Goal: Transaction & Acquisition: Purchase product/service

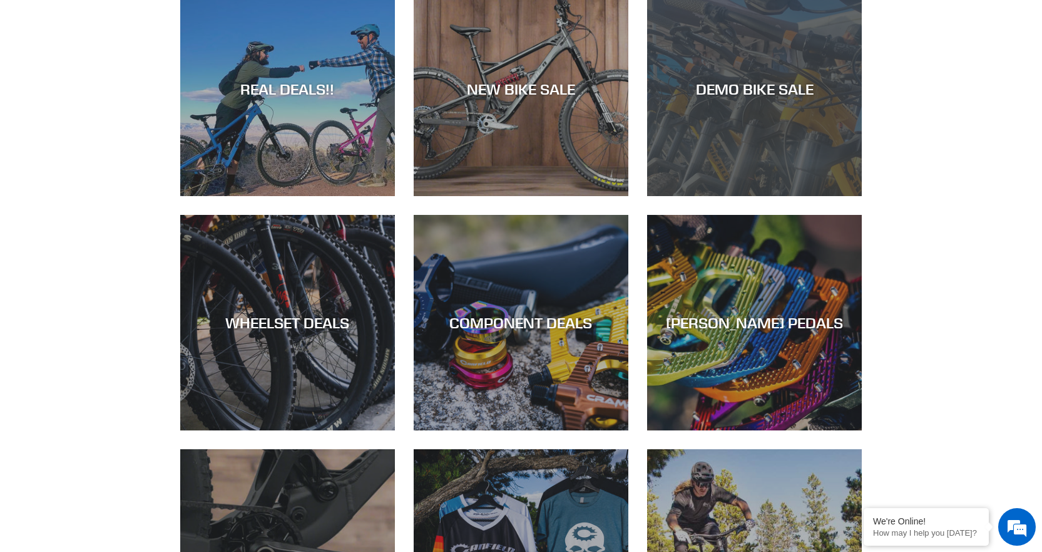
click at [766, 88] on div "DEMO BIKE SALE" at bounding box center [754, 89] width 215 height 18
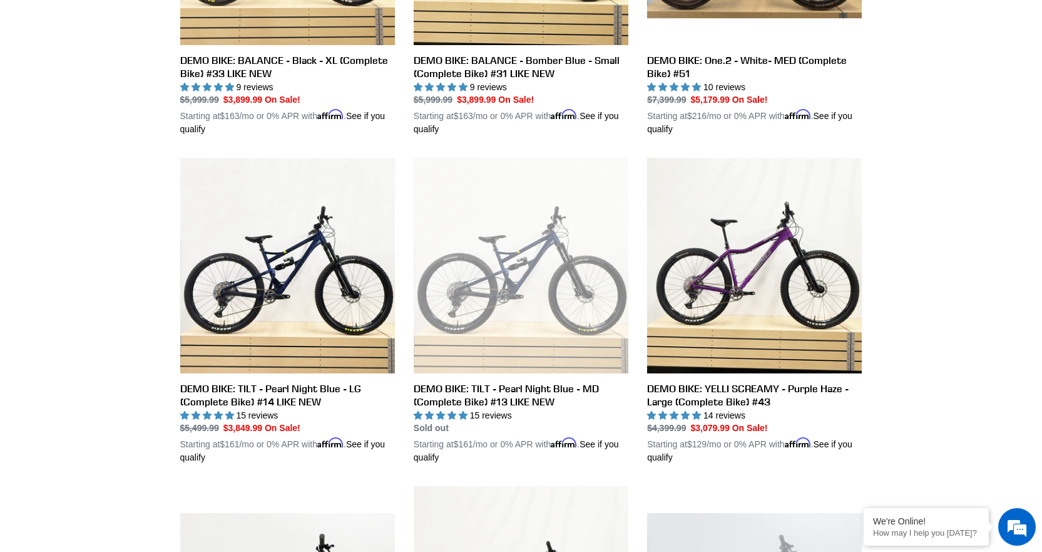
scroll to position [563, 0]
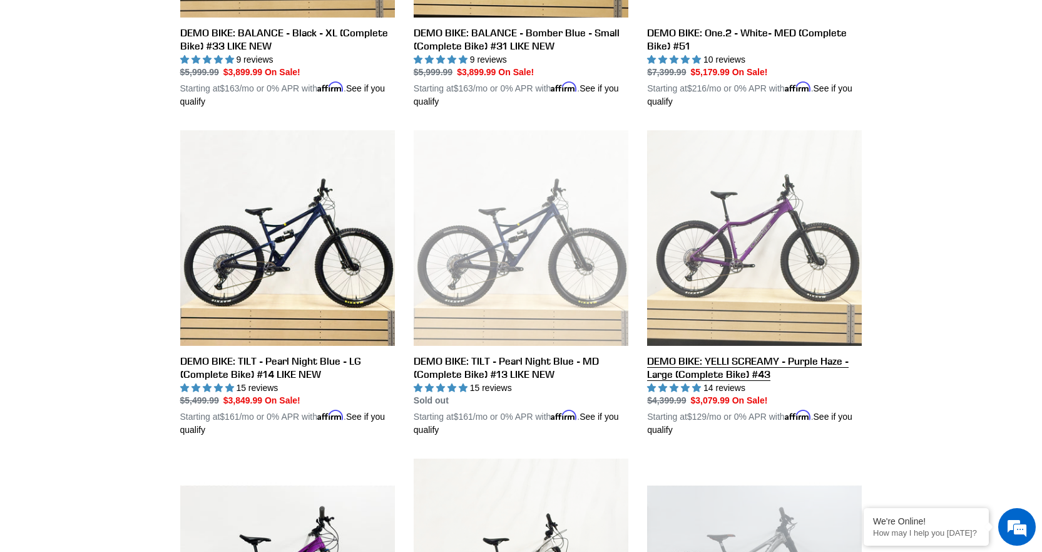
click at [705, 261] on link "DEMO BIKE: YELLI SCREAMY - Purple Haze - Large (Complete Bike) #43" at bounding box center [754, 283] width 215 height 306
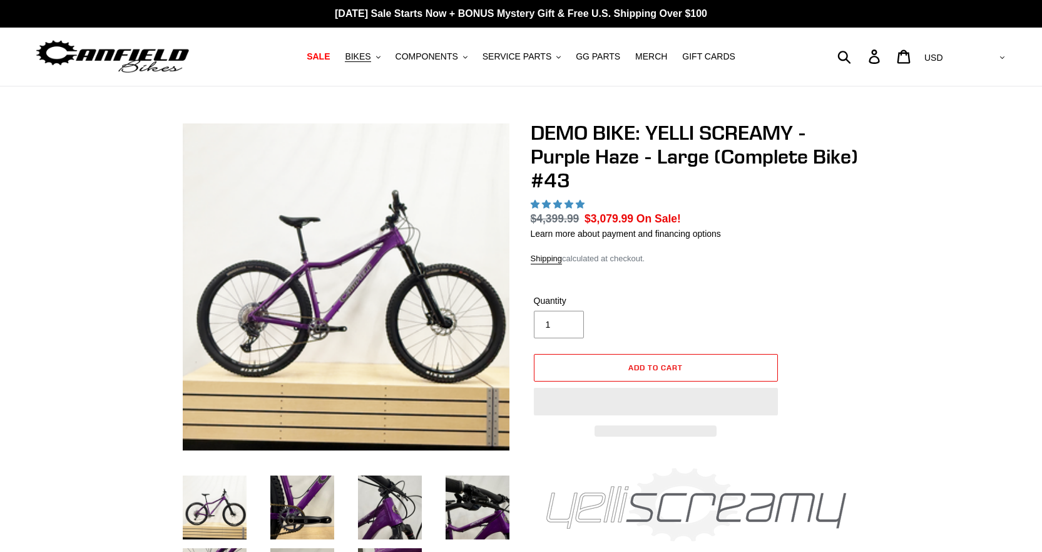
select select "highest-rating"
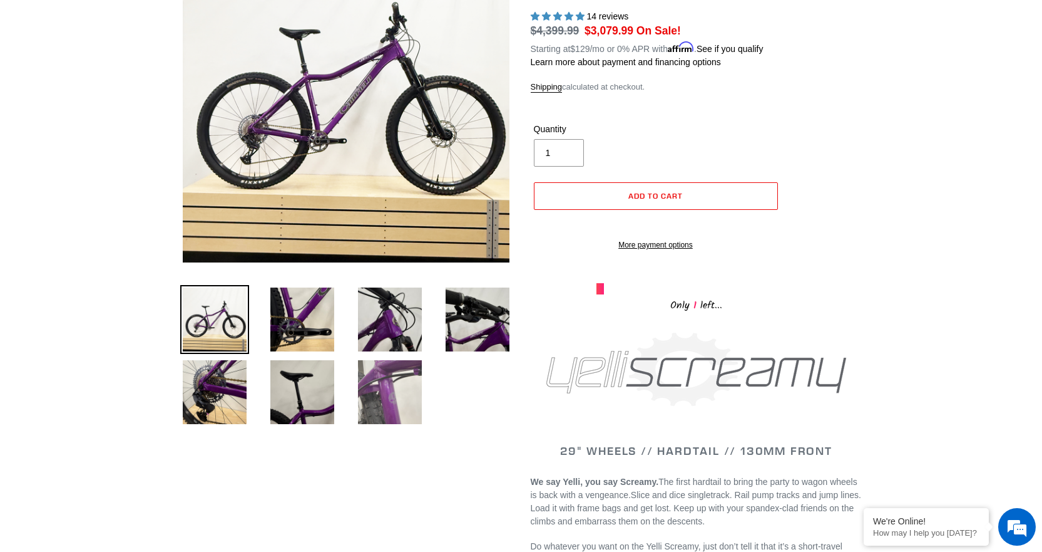
click at [390, 391] on img at bounding box center [390, 391] width 69 height 69
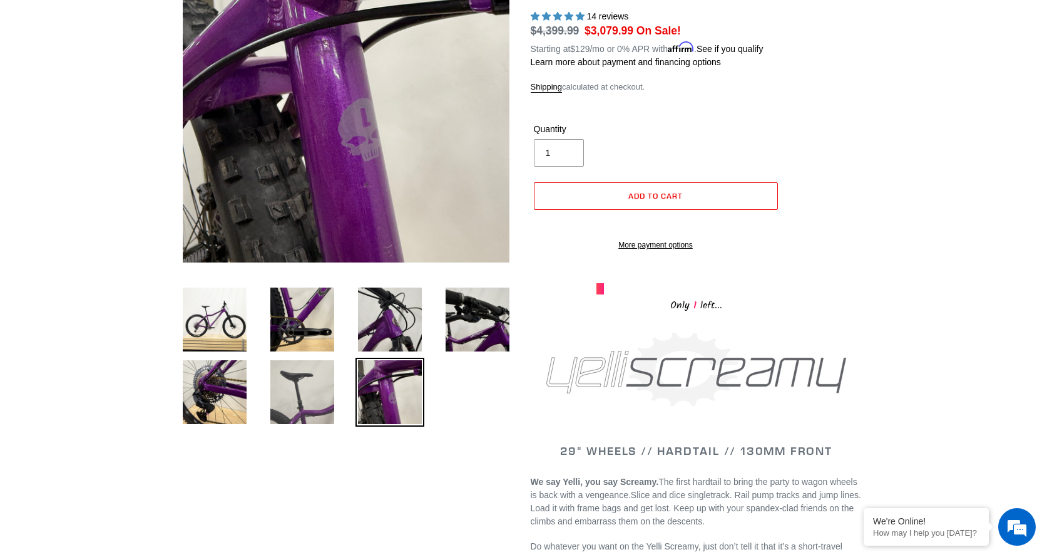
click at [308, 393] on img at bounding box center [302, 391] width 69 height 69
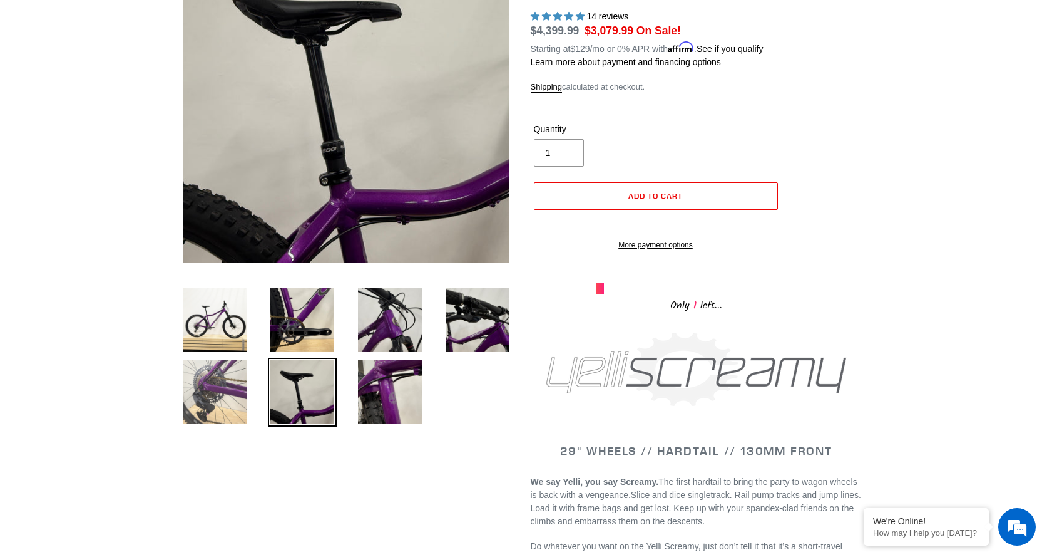
click at [217, 398] on img at bounding box center [214, 391] width 69 height 69
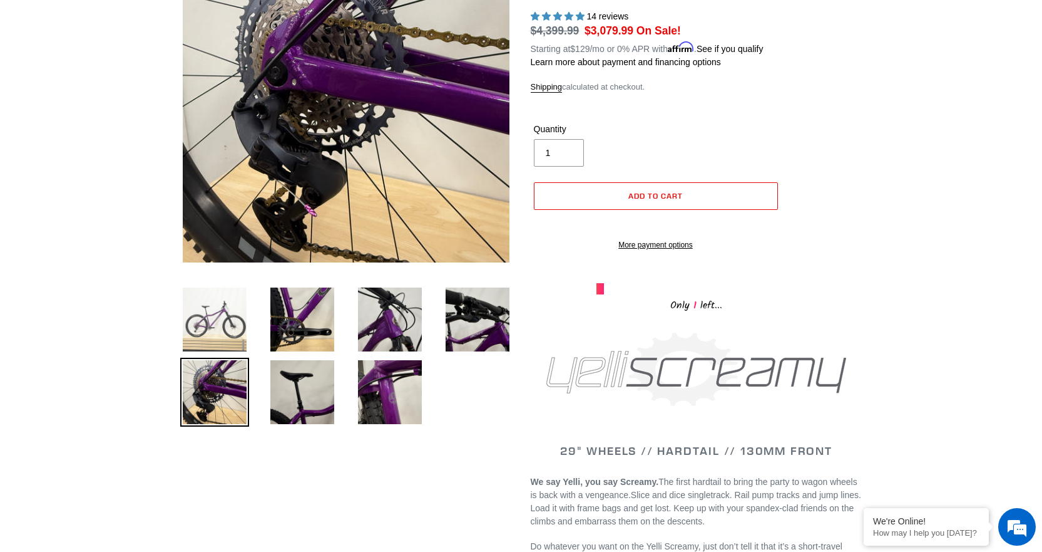
click at [212, 334] on img at bounding box center [214, 319] width 69 height 69
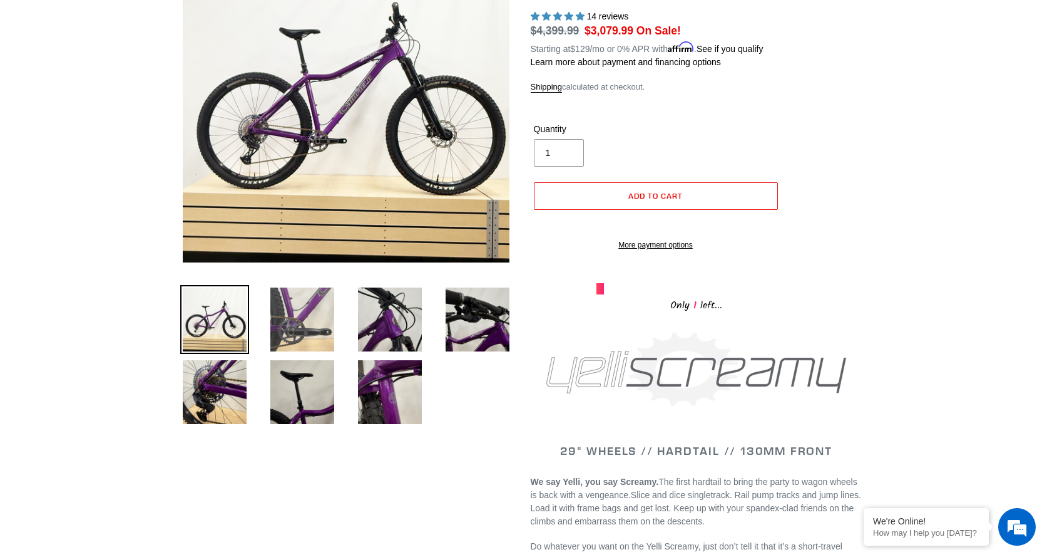
click at [317, 336] on img at bounding box center [302, 319] width 69 height 69
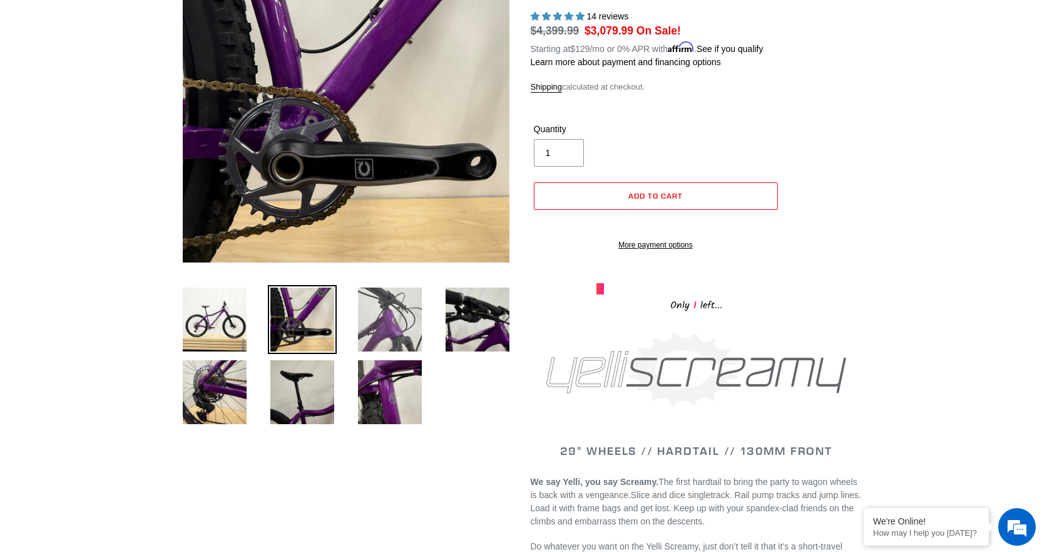
click at [369, 337] on img at bounding box center [390, 319] width 69 height 69
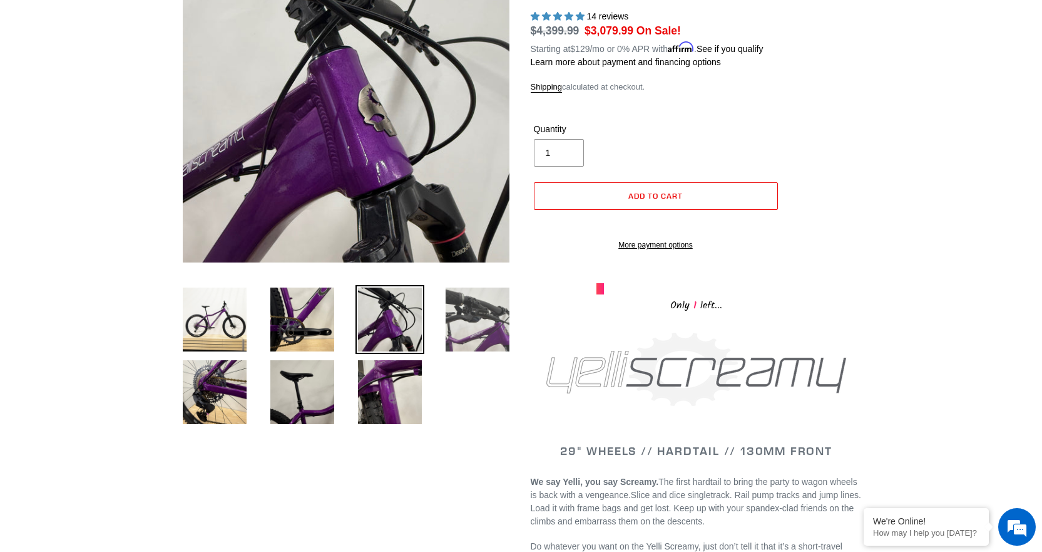
click at [446, 332] on img at bounding box center [477, 319] width 69 height 69
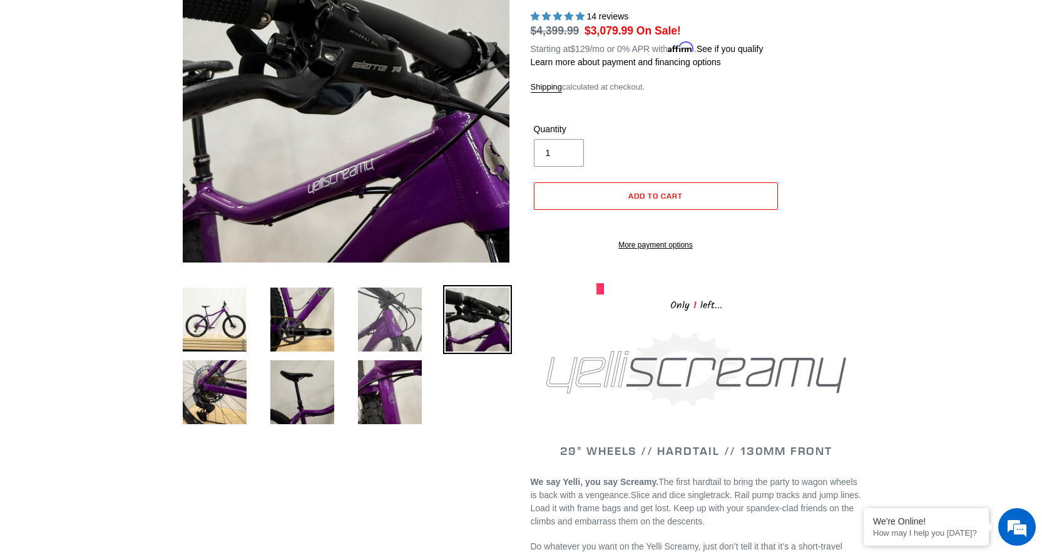
click at [411, 332] on img at bounding box center [390, 319] width 69 height 69
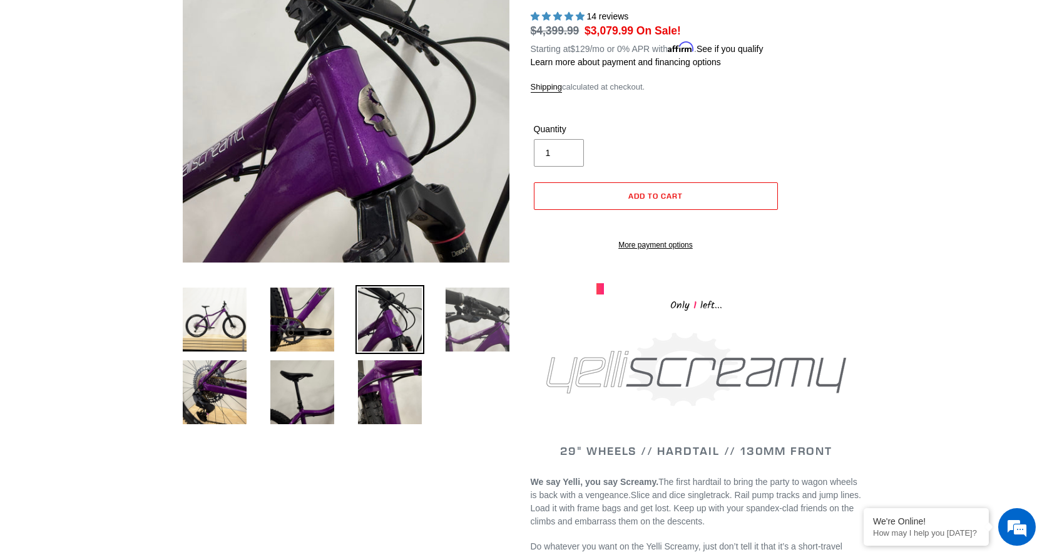
click at [462, 326] on img at bounding box center [477, 319] width 69 height 69
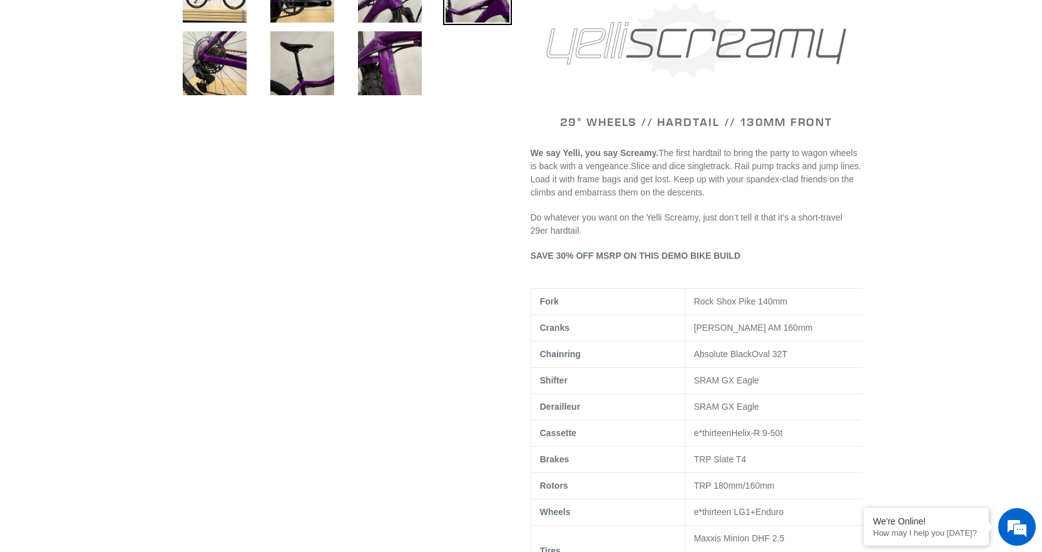
scroll to position [376, 0]
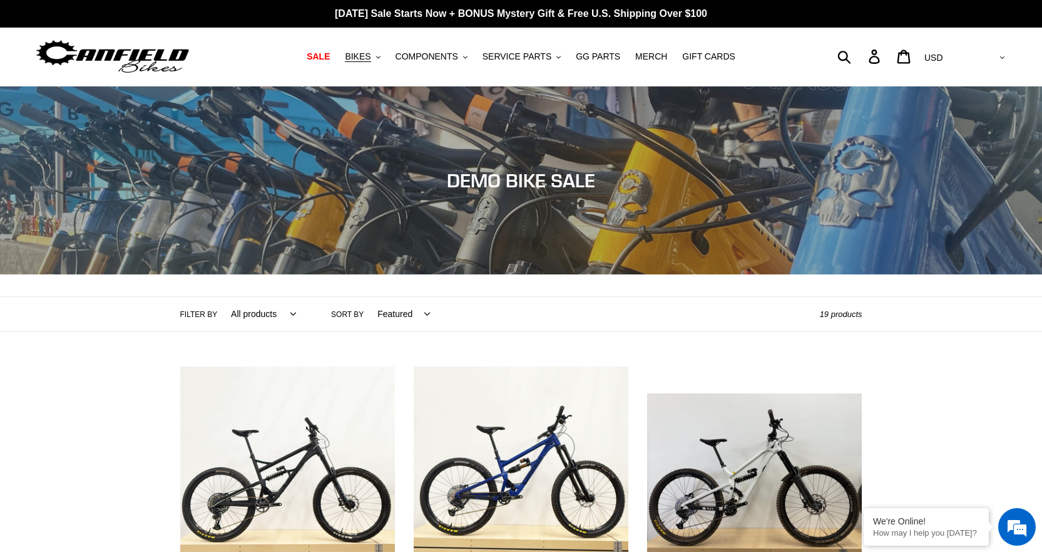
click at [381, 66] on nav "SALE BIKES .cls-1{fill:#231f20} SHOP ALL BIKES SHOP DEMO BIKES - On SALE Now! J…" at bounding box center [521, 57] width 487 height 58
click at [371, 54] on span "BIKES" at bounding box center [358, 56] width 26 height 11
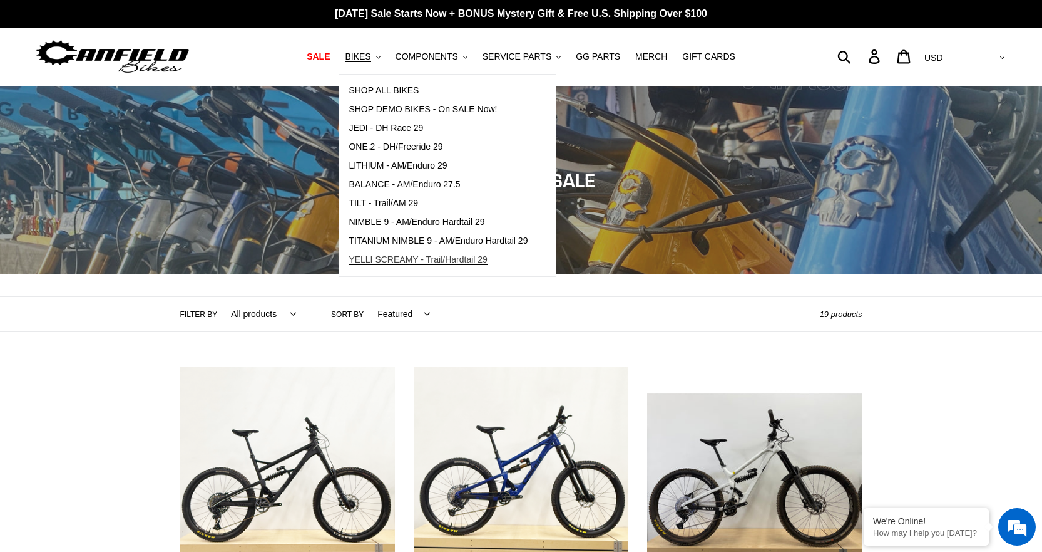
click at [414, 257] on span "YELLI SCREAMY - Trail/Hardtail 29" at bounding box center [418, 259] width 139 height 11
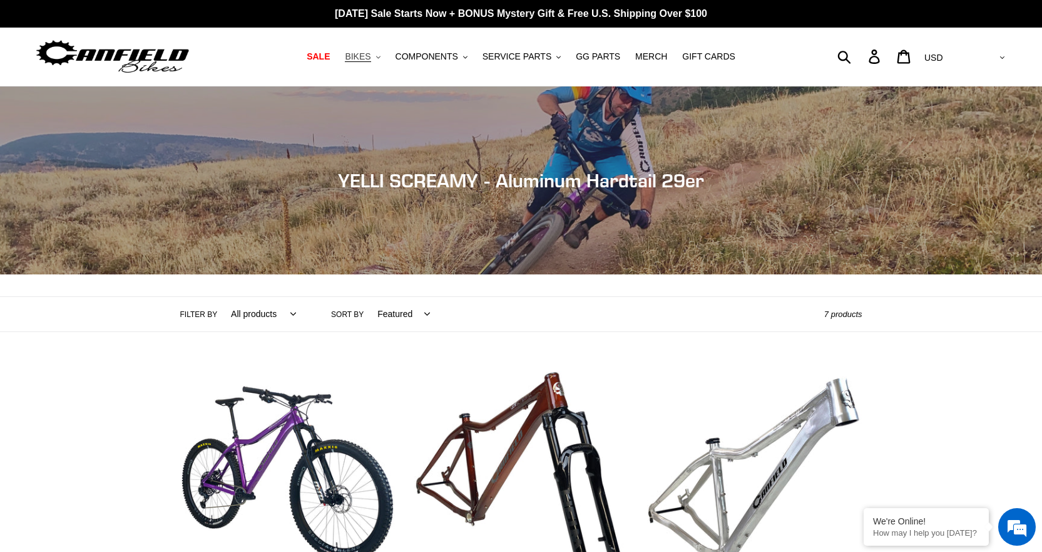
click at [371, 59] on span "BIKES" at bounding box center [358, 56] width 26 height 11
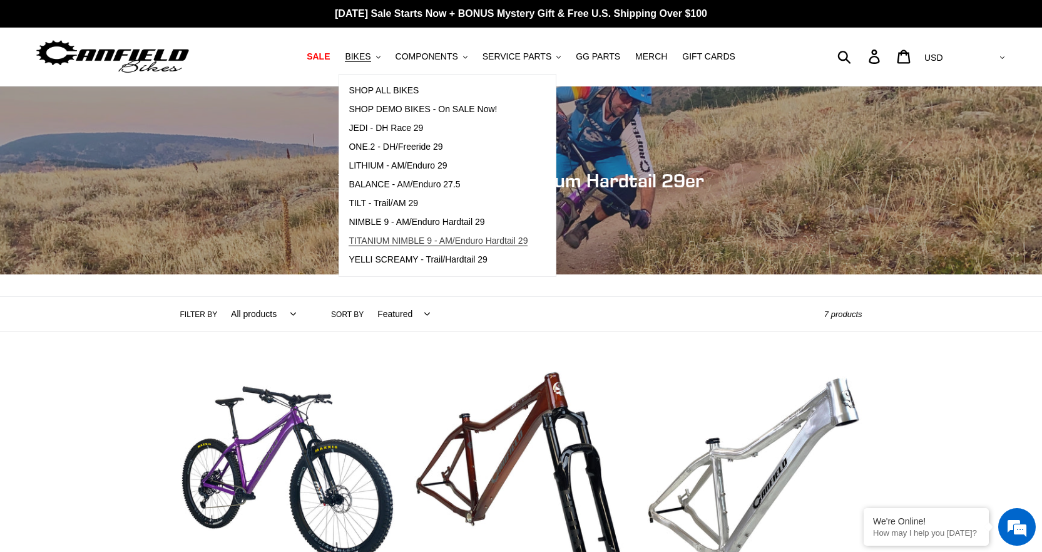
click at [390, 237] on span "TITANIUM NIMBLE 9 - AM/Enduro Hardtail 29" at bounding box center [438, 240] width 179 height 11
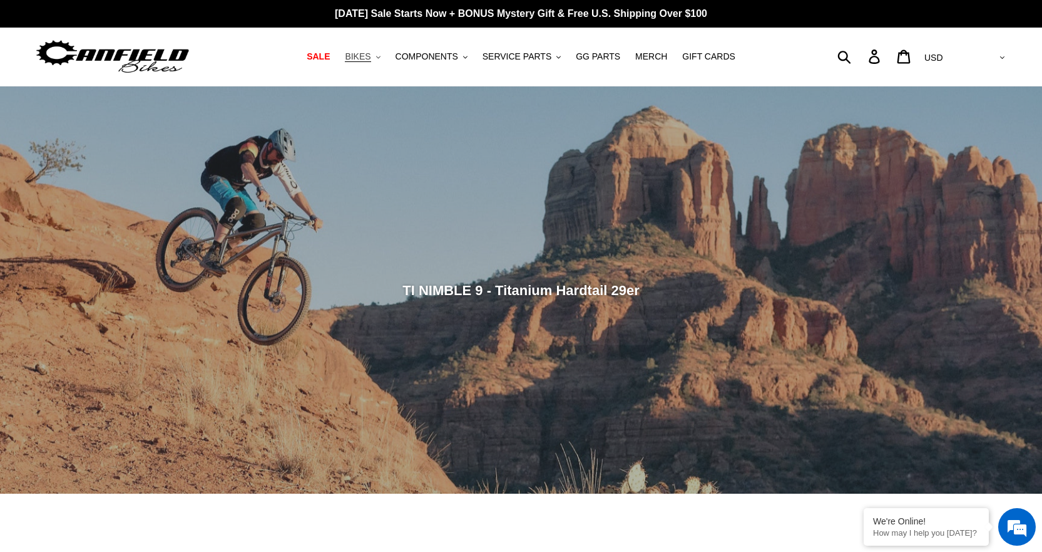
click at [371, 55] on span "BIKES" at bounding box center [358, 56] width 26 height 11
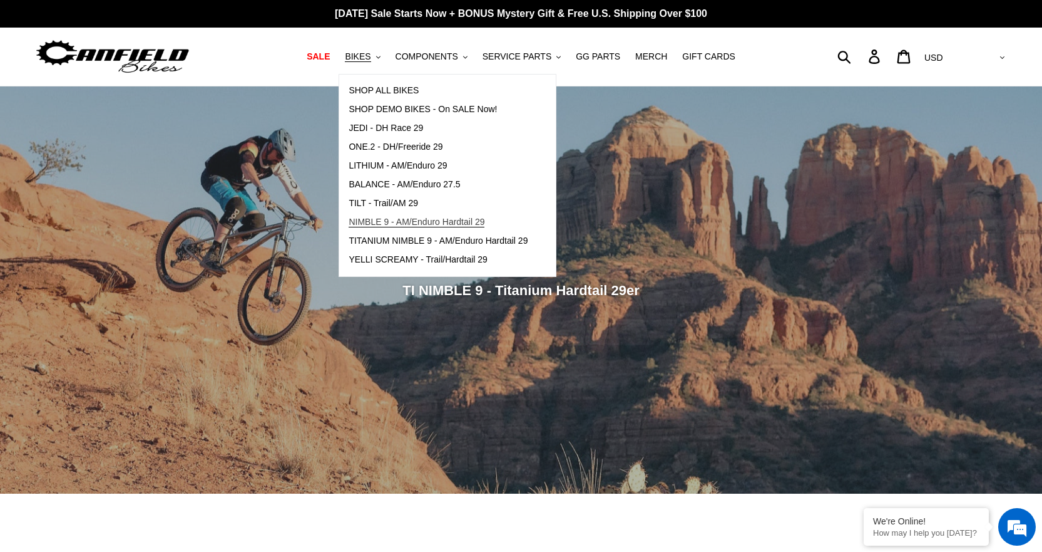
click at [408, 226] on span "NIMBLE 9 - AM/Enduro Hardtail 29" at bounding box center [417, 222] width 136 height 11
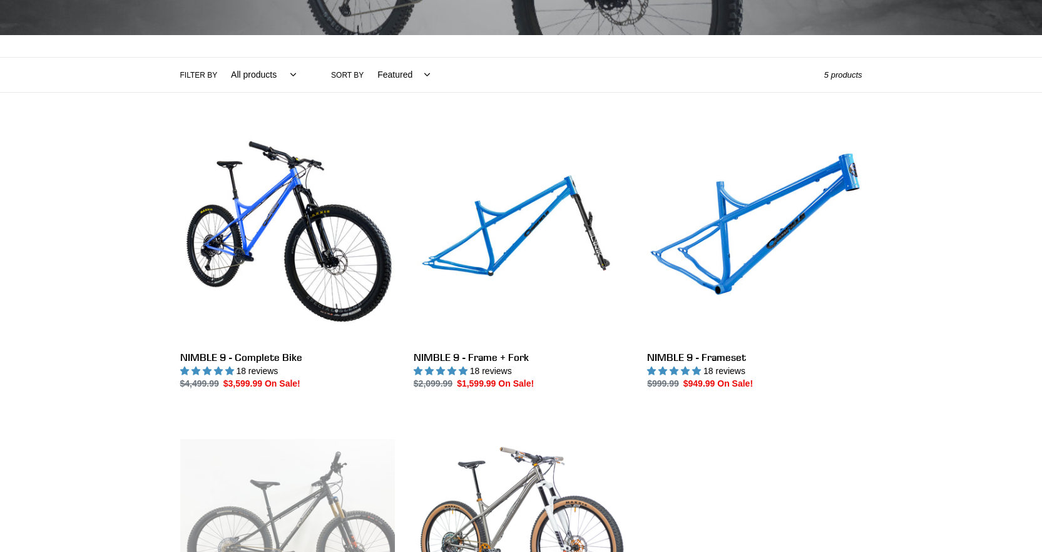
scroll to position [250, 0]
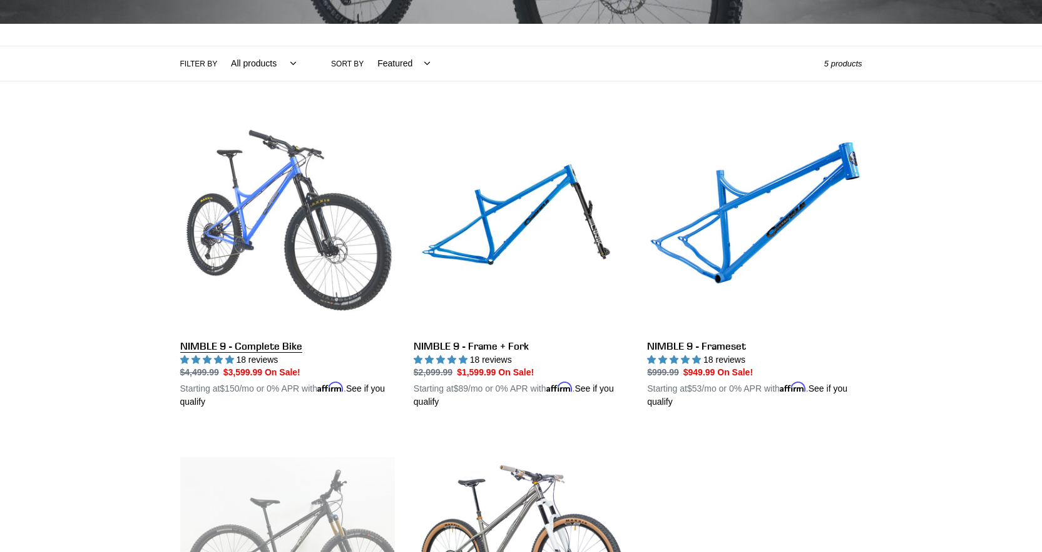
click at [347, 240] on link "NIMBLE 9 - Complete Bike" at bounding box center [287, 262] width 215 height 293
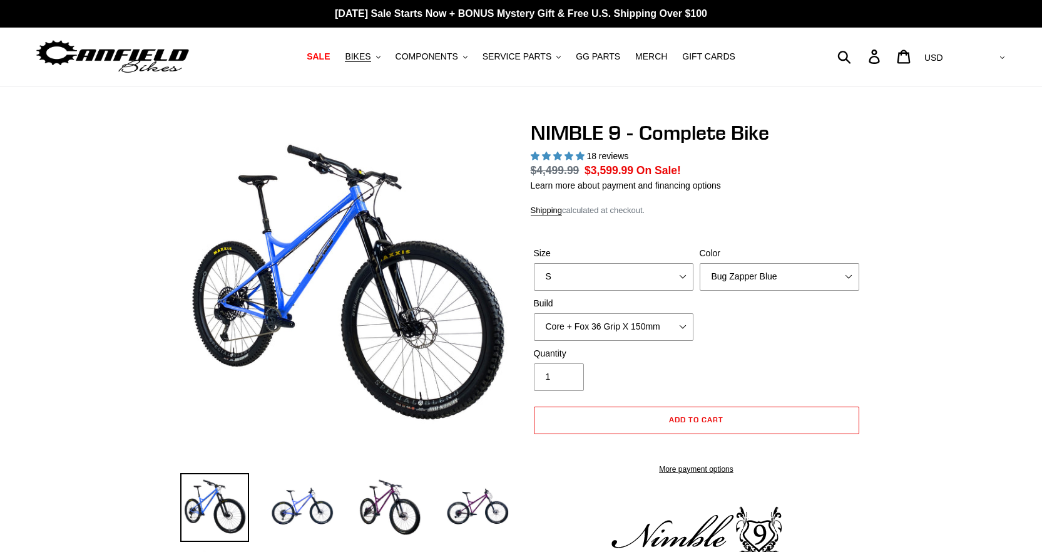
select select "highest-rating"
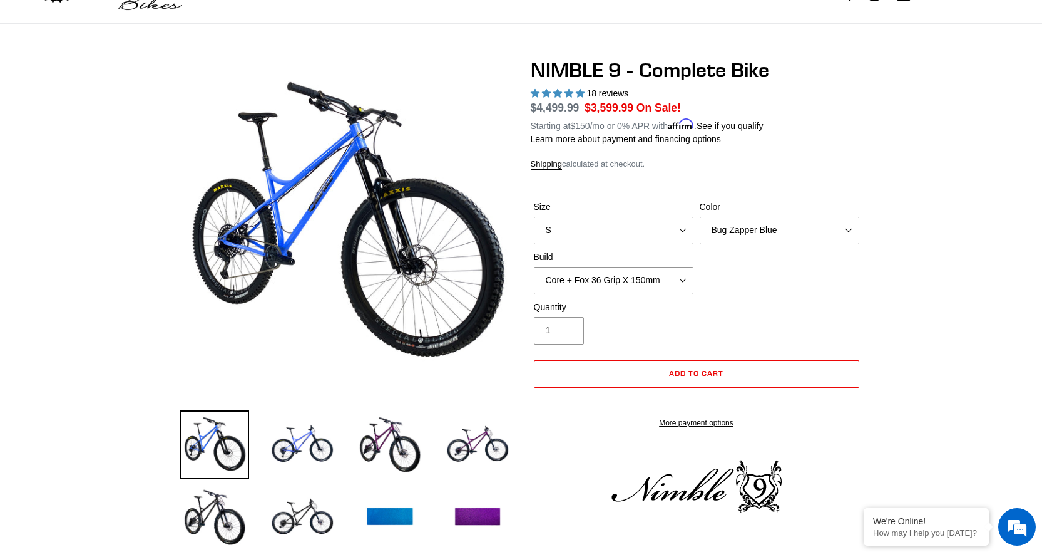
click at [649, 213] on div "Size S M L XL" at bounding box center [614, 222] width 166 height 44
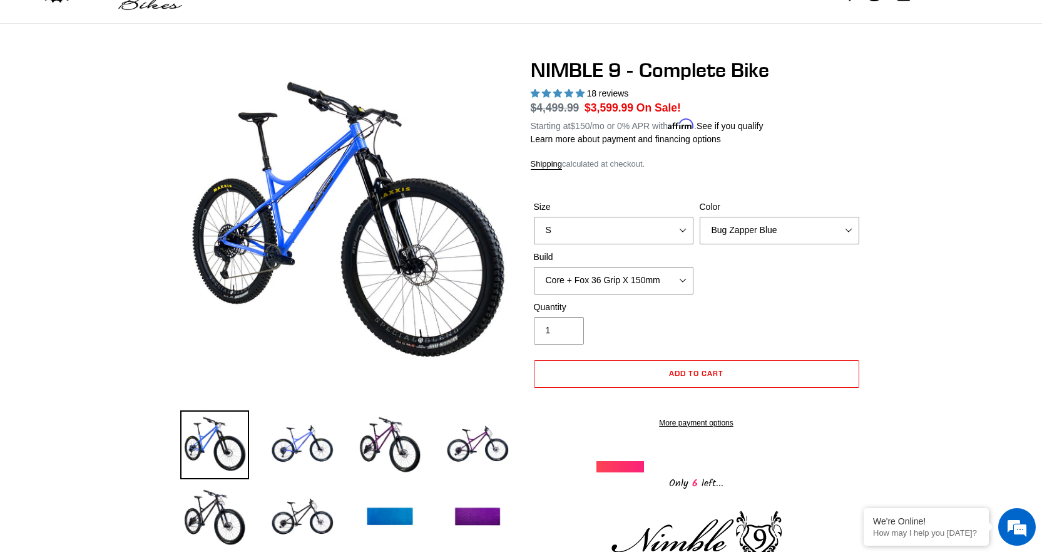
click at [640, 214] on div "Size S M L XL" at bounding box center [614, 222] width 166 height 44
click at [679, 231] on select "S M L XL" at bounding box center [614, 231] width 160 height 28
select select "M"
click at [534, 217] on select "S M L XL" at bounding box center [614, 231] width 160 height 28
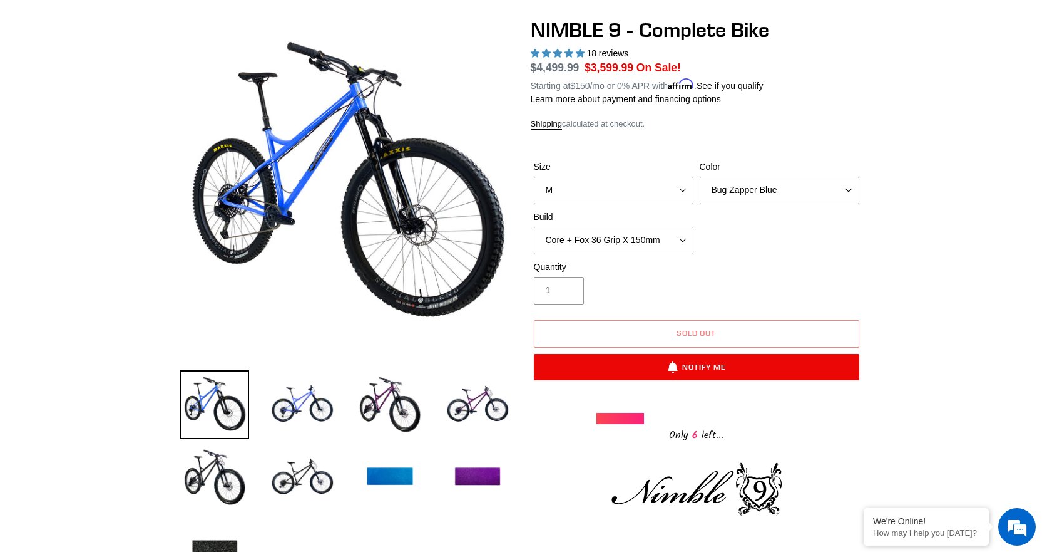
scroll to position [125, 0]
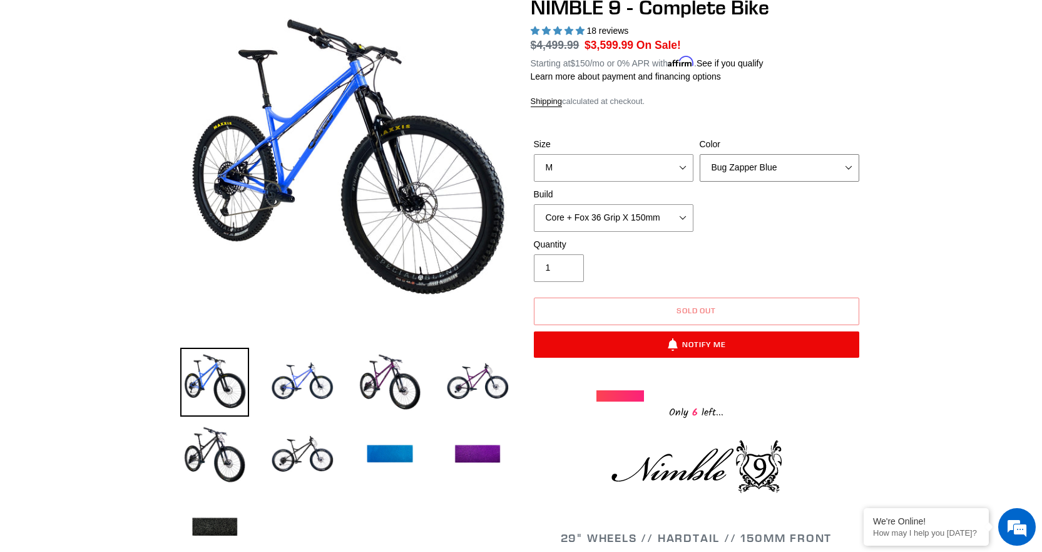
click at [724, 162] on select "Bug Zapper Blue Purple Haze - Sold Out Galaxy Black" at bounding box center [780, 168] width 160 height 28
select select "Galaxy Black"
click at [700, 154] on select "Bug Zapper Blue Purple Haze - Sold Out Galaxy Black" at bounding box center [780, 168] width 160 height 28
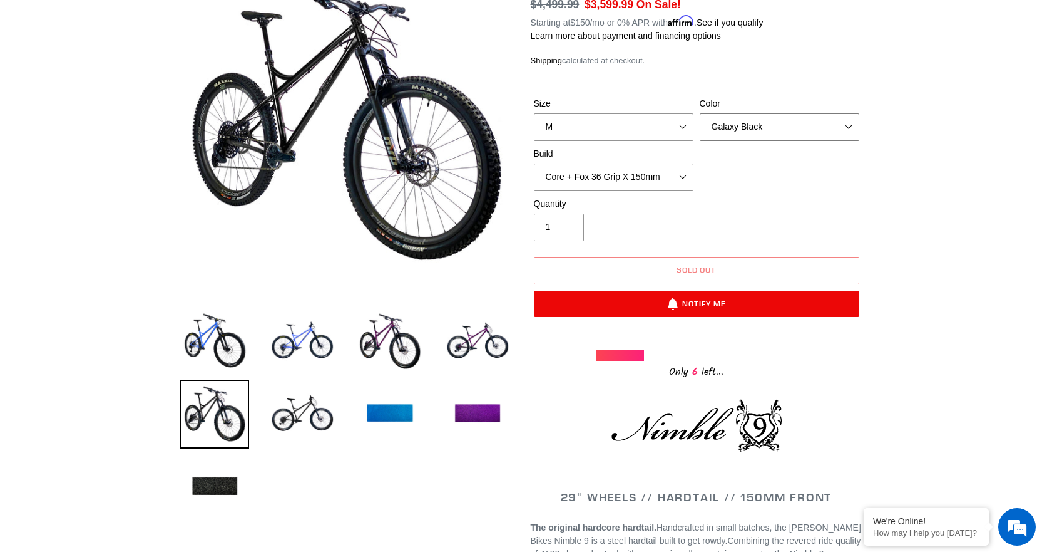
scroll to position [188, 0]
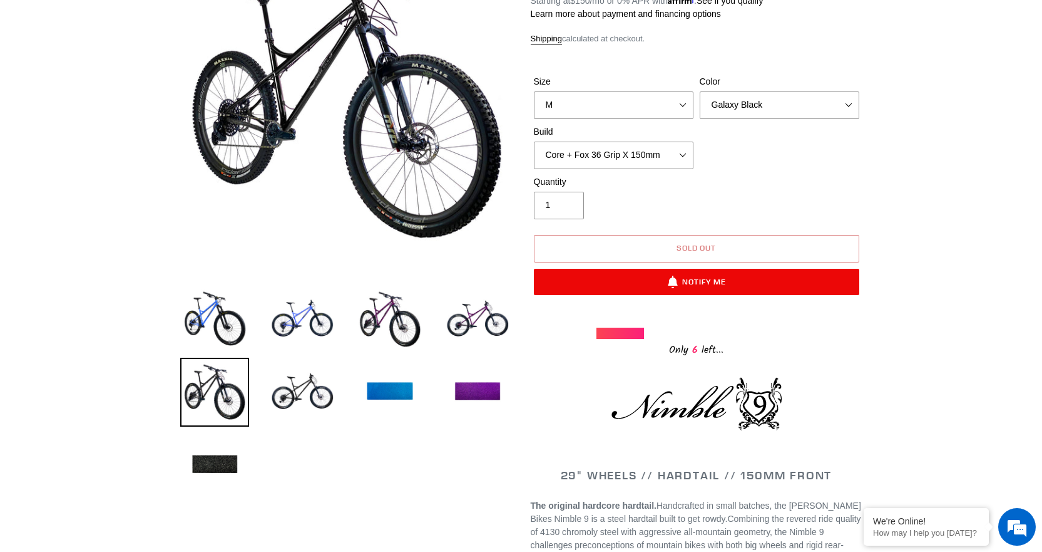
click at [680, 255] on button "Sold out" at bounding box center [697, 249] width 326 height 28
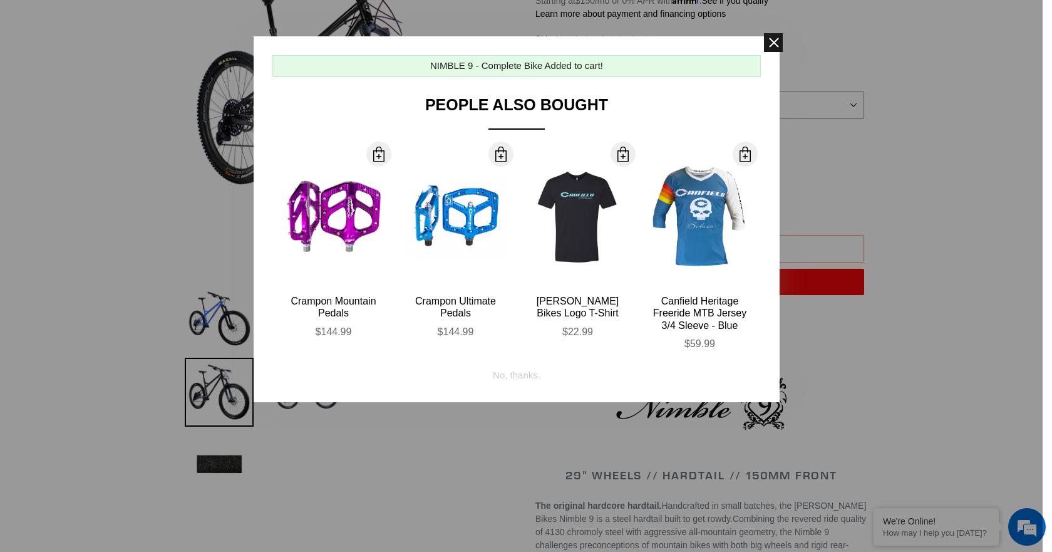
click at [776, 49] on span at bounding box center [773, 42] width 19 height 19
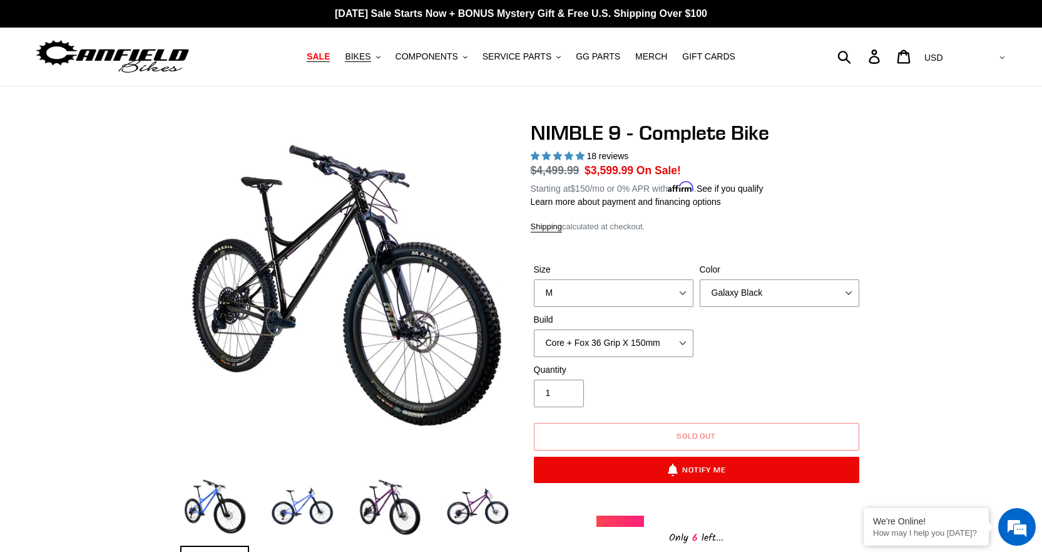
click at [322, 64] on link "SALE" at bounding box center [318, 56] width 36 height 17
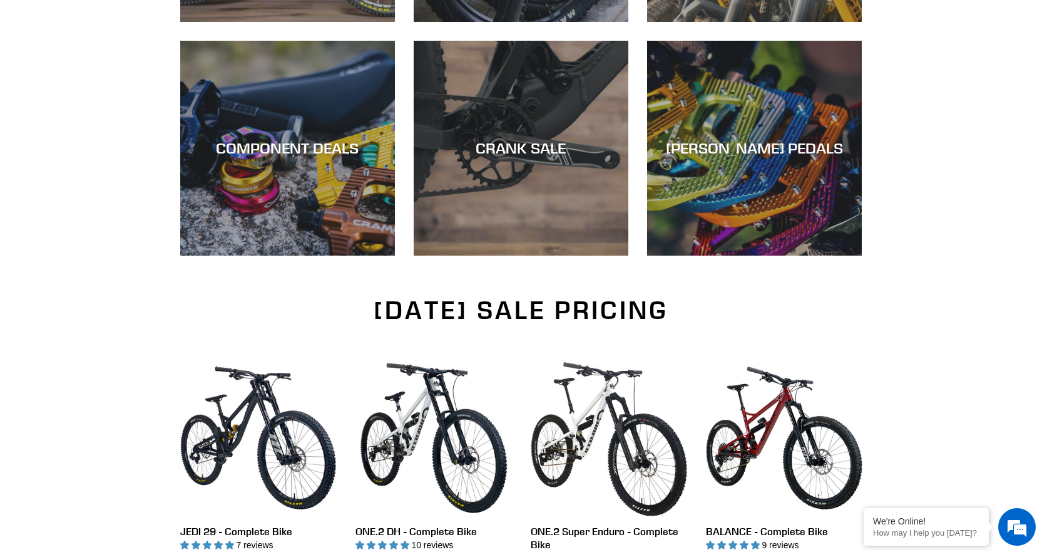
scroll to position [563, 0]
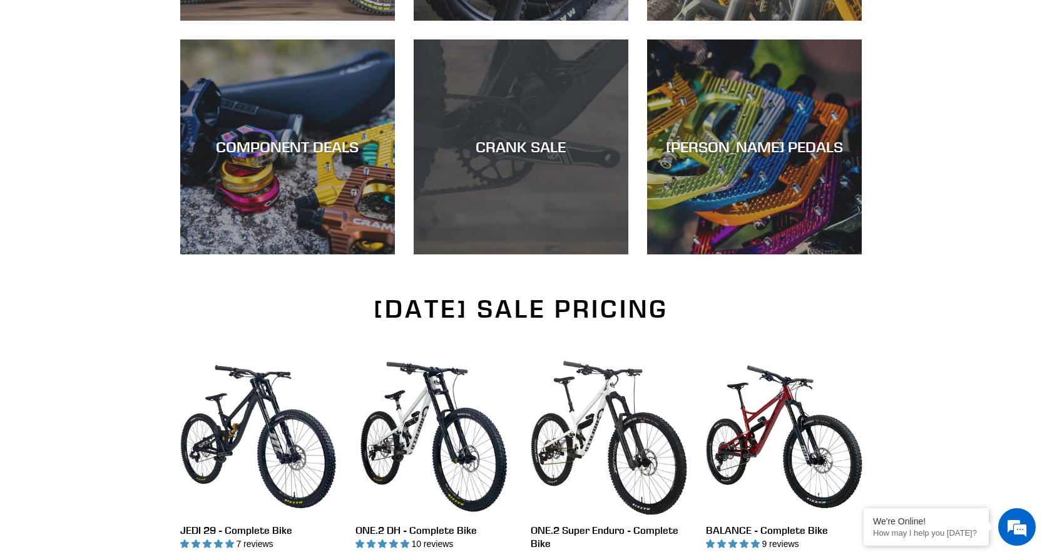
click at [498, 152] on div "CRANK SALE" at bounding box center [521, 147] width 215 height 18
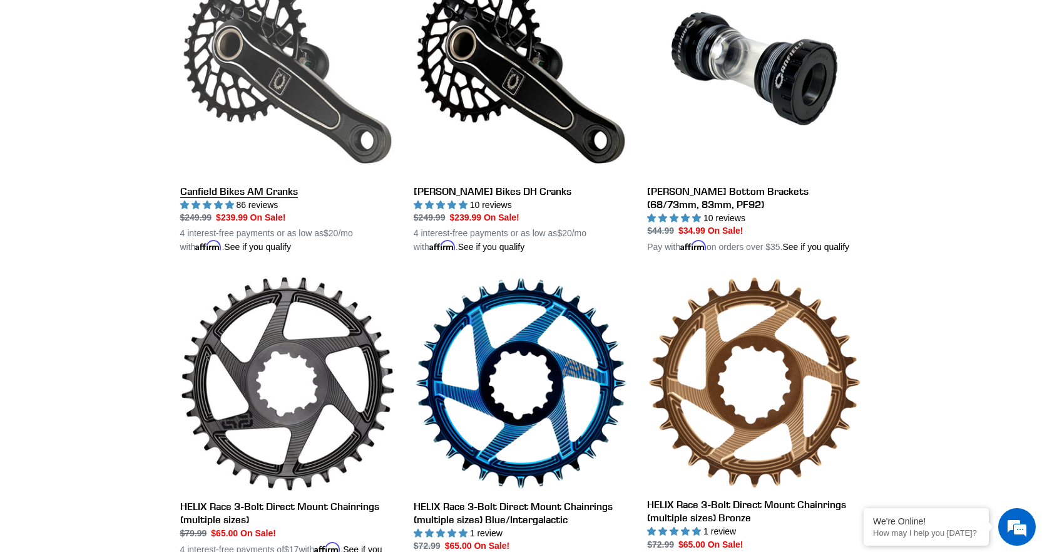
scroll to position [376, 0]
